Goal: Navigation & Orientation: Go to known website

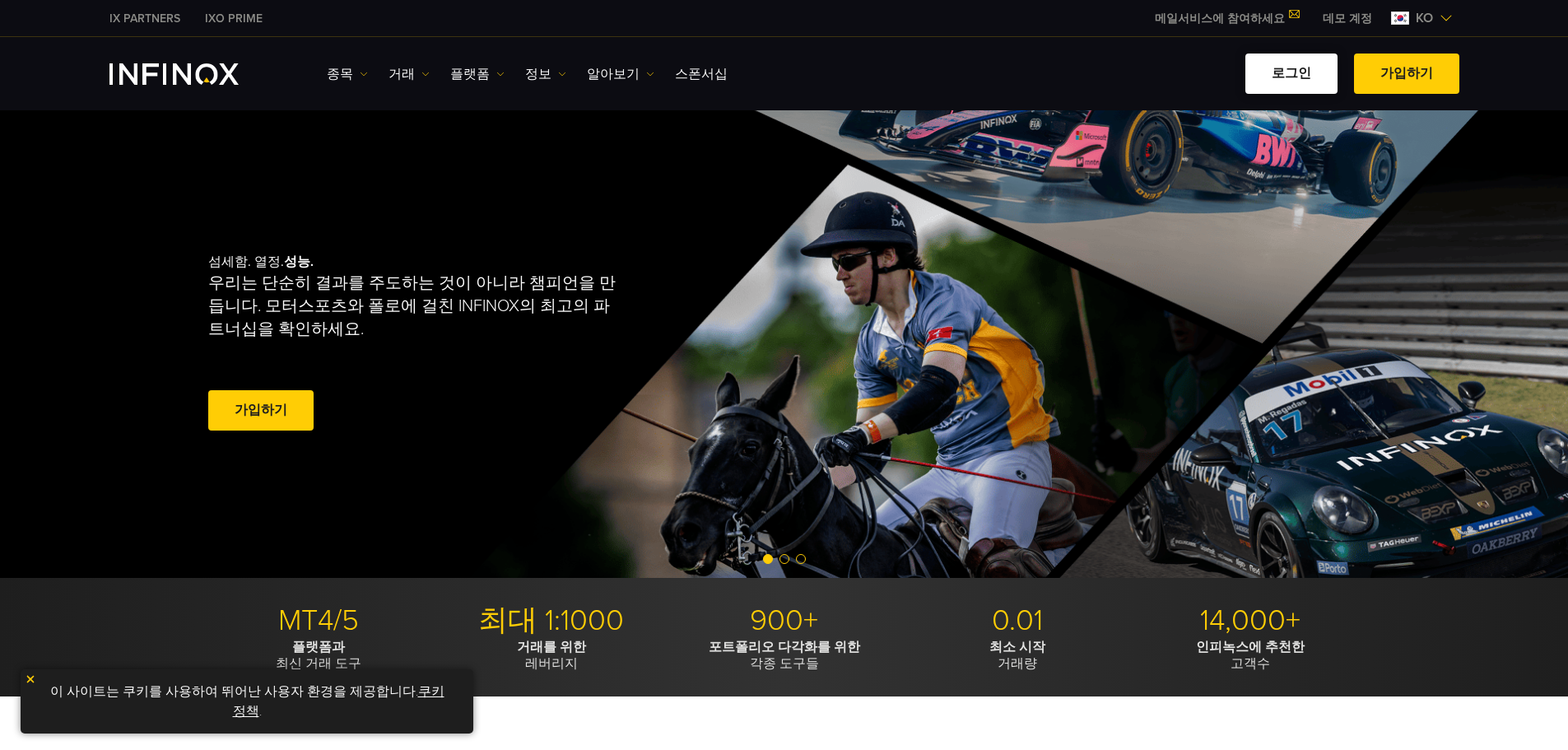
click at [1305, 66] on link "로그인" at bounding box center [1291, 73] width 92 height 41
